Goal: Navigation & Orientation: Find specific page/section

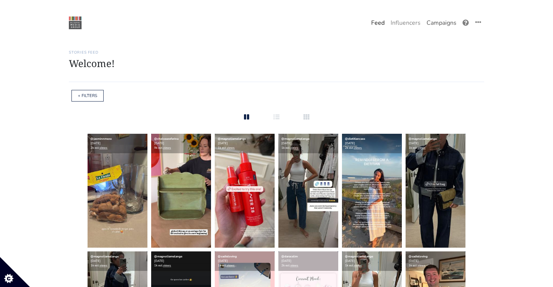
click at [442, 25] on link "Campaigns" at bounding box center [442, 22] width 36 height 15
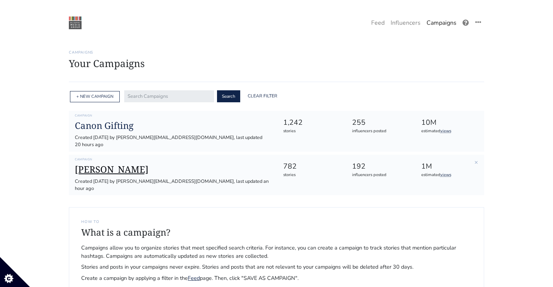
click at [95, 164] on h1 "[PERSON_NAME]" at bounding box center [173, 169] width 196 height 11
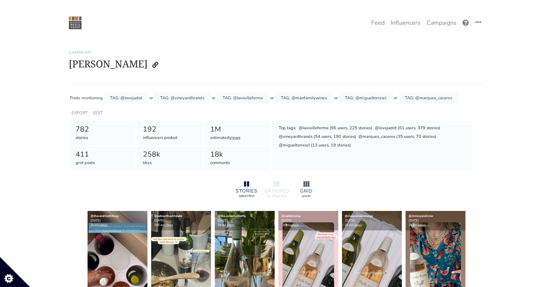
click at [310, 186] on div at bounding box center [307, 184] width 24 height 9
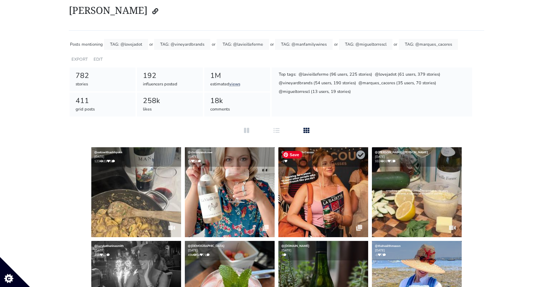
scroll to position [52, 0]
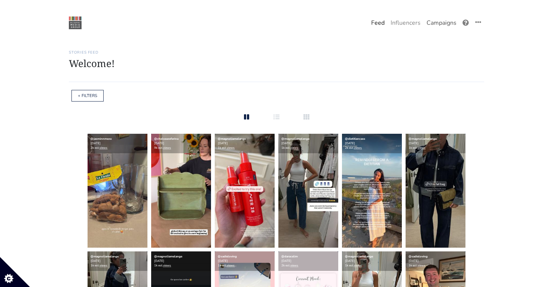
click at [442, 19] on link "Campaigns" at bounding box center [442, 22] width 36 height 15
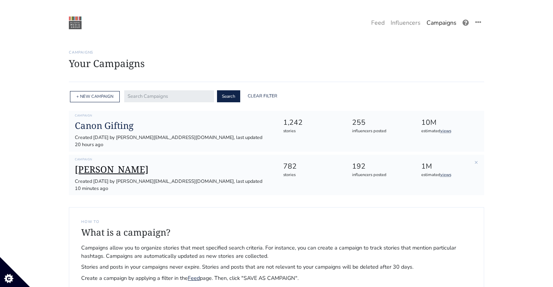
click at [83, 164] on h1 "[PERSON_NAME]" at bounding box center [173, 169] width 196 height 11
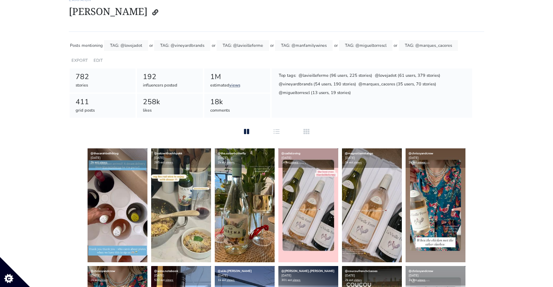
scroll to position [65, 0]
